Goal: Task Accomplishment & Management: Use online tool/utility

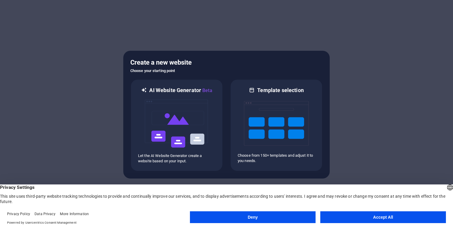
click at [356, 215] on button "Accept All" at bounding box center [384, 217] width 126 height 12
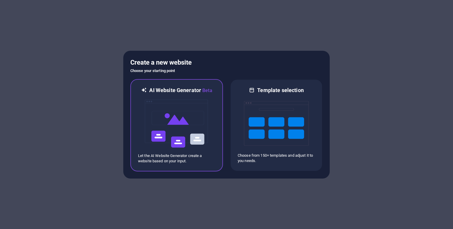
click at [210, 140] on div at bounding box center [176, 123] width 77 height 59
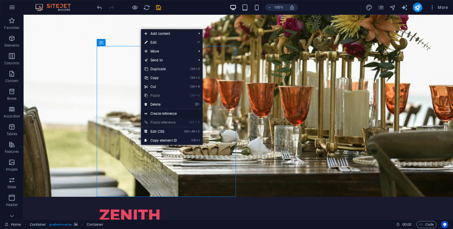
click at [155, 115] on link "Create reference" at bounding box center [172, 113] width 62 height 9
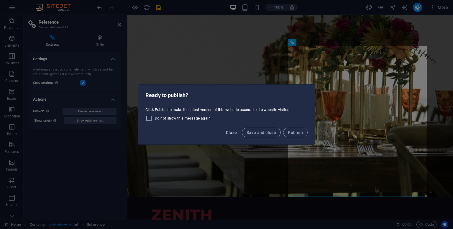
click at [228, 135] on button "Close" at bounding box center [232, 132] width 16 height 9
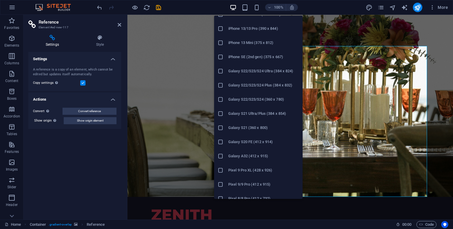
scroll to position [148, 0]
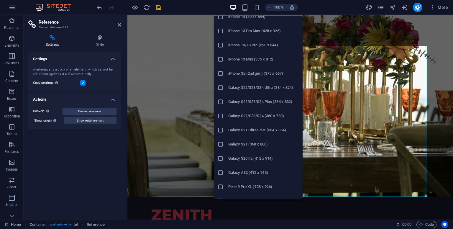
click at [222, 115] on icon at bounding box center [221, 116] width 6 height 6
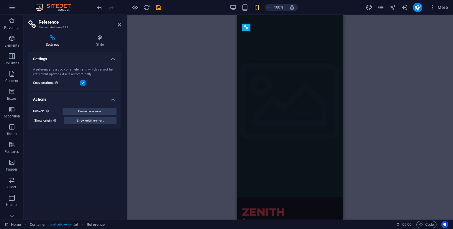
scroll to position [196, 0]
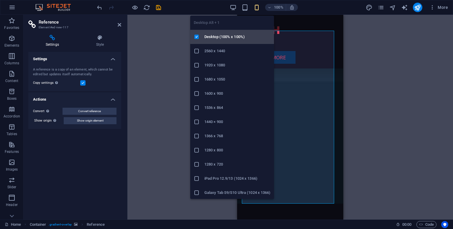
drag, startPoint x: 206, startPoint y: 41, endPoint x: 78, endPoint y: 26, distance: 128.7
click at [206, 41] on li "Desktop (100% x 100%)" at bounding box center [232, 37] width 84 height 14
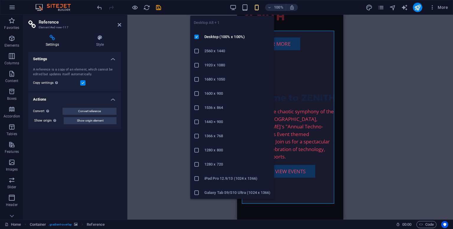
scroll to position [0, 0]
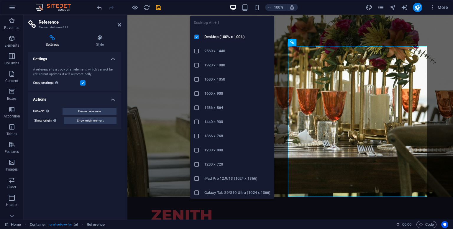
click at [233, 6] on icon "button" at bounding box center [233, 7] width 7 height 7
click at [209, 67] on h6 "1920 x 1080" at bounding box center [238, 65] width 66 height 7
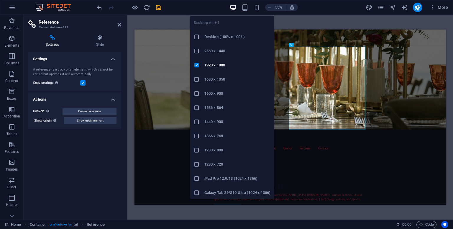
drag, startPoint x: 220, startPoint y: 35, endPoint x: 92, endPoint y: 21, distance: 128.4
click at [220, 35] on h6 "Desktop (100% x 100%)" at bounding box center [238, 36] width 66 height 7
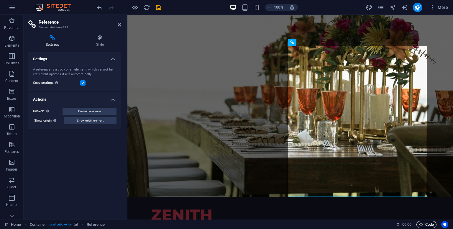
click at [423, 225] on icon "button" at bounding box center [422, 225] width 4 height 4
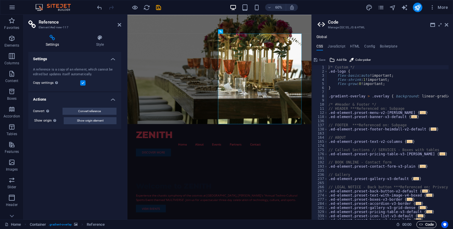
click at [423, 225] on icon "button" at bounding box center [422, 225] width 4 height 4
click at [444, 25] on header "Code Manage (S)CSS, JS & HTML" at bounding box center [383, 22] width 131 height 15
click at [351, 47] on h4 "HTML" at bounding box center [355, 47] width 10 height 6
type textarea "<a href="#main-content" class="wv-link-content button">Skip to main content</a>"
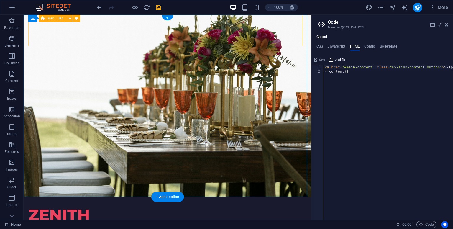
click at [211, 197] on div "ZENITH Menu Home About Events Partners Contact Discover More" at bounding box center [167, 226] width 279 height 59
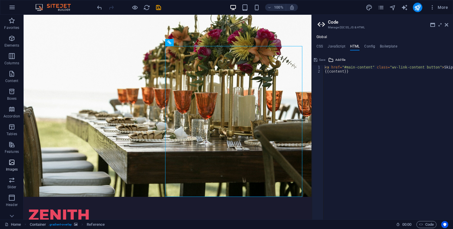
click at [10, 167] on p "Images" at bounding box center [12, 169] width 12 height 5
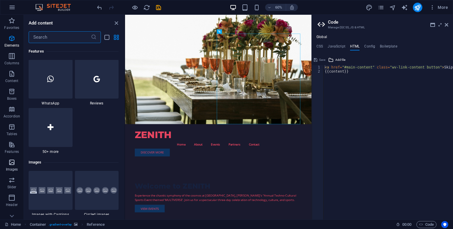
scroll to position [2994, 0]
